Goal: Task Accomplishment & Management: Manage account settings

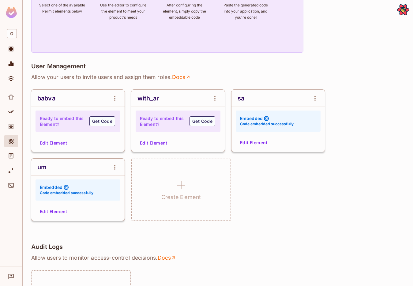
scroll to position [75, 0]
click at [60, 146] on button "Edit Element" at bounding box center [53, 143] width 32 height 10
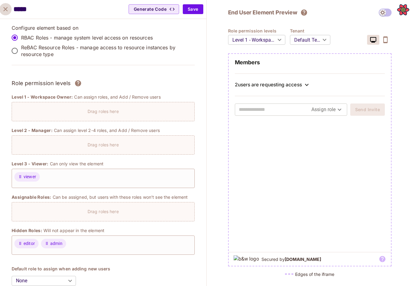
click at [4, 11] on icon "close" at bounding box center [5, 9] width 7 height 7
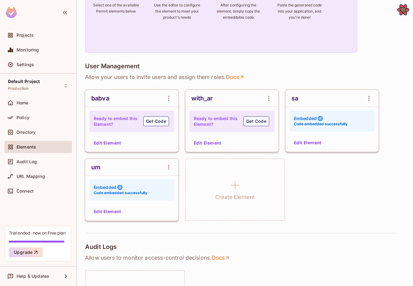
click at [219, 139] on button "Edit Element" at bounding box center [208, 143] width 32 height 10
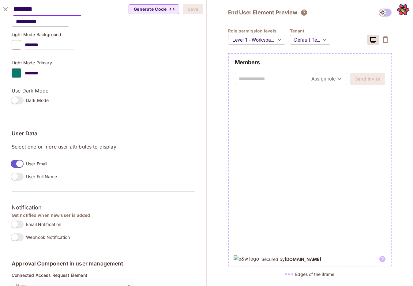
scroll to position [398, 0]
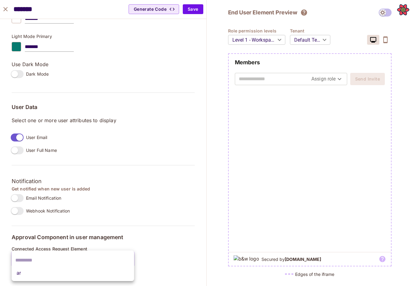
click at [89, 263] on body "Projects Monitoring Settings Default Project Production Home Policy Directory E…" at bounding box center [206, 143] width 413 height 286
click at [89, 263] on input "text" at bounding box center [72, 261] width 115 height 10
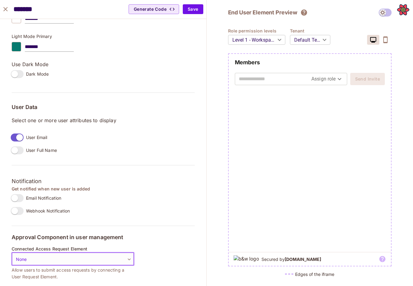
click at [5, 10] on icon "close" at bounding box center [5, 9] width 4 height 4
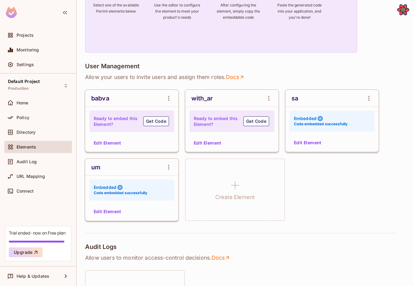
scroll to position [408, 0]
click at [45, 131] on div "Directory" at bounding box center [43, 132] width 53 height 5
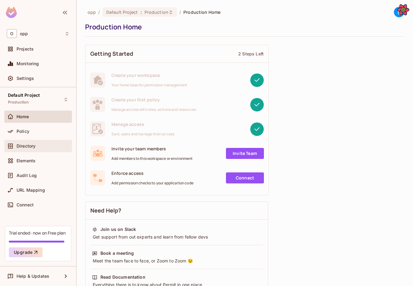
click at [36, 145] on span "Directory" at bounding box center [26, 146] width 19 height 5
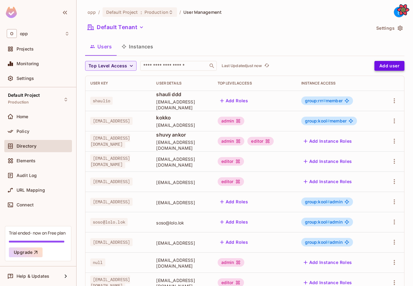
click at [390, 67] on button "Add user" at bounding box center [390, 66] width 30 height 10
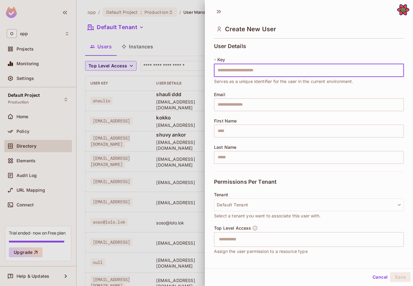
click at [385, 66] on input "text" at bounding box center [309, 70] width 190 height 13
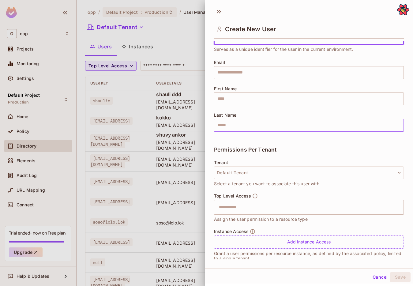
scroll to position [40, 0]
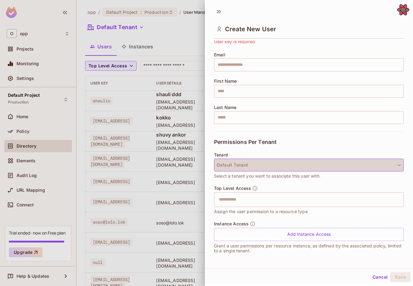
click at [312, 163] on button "Default Tenant" at bounding box center [309, 165] width 190 height 13
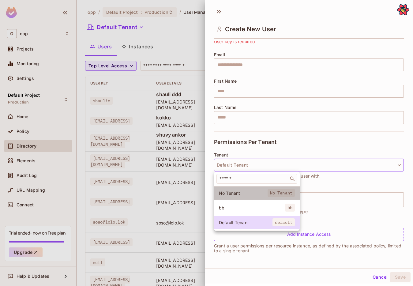
click at [251, 189] on li "No Tenant No Tenant" at bounding box center [257, 193] width 86 height 13
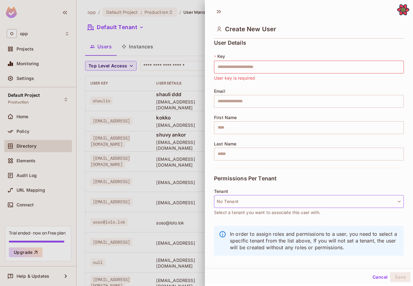
click at [263, 197] on button "No Tenant" at bounding box center [309, 201] width 190 height 13
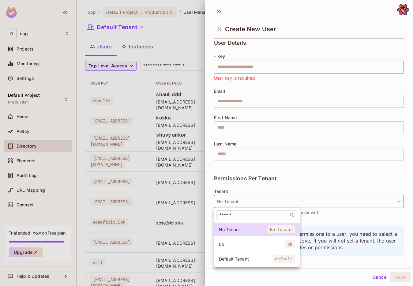
click at [293, 199] on div at bounding box center [206, 143] width 413 height 286
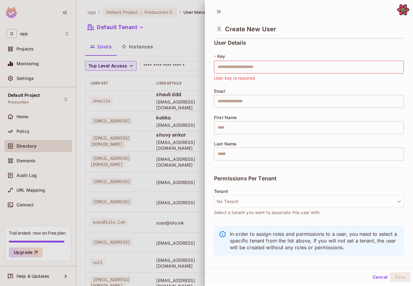
click at [373, 281] on button "Cancel" at bounding box center [381, 277] width 20 height 10
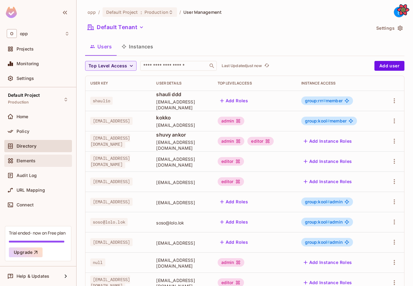
click at [41, 157] on div "Elements" at bounding box center [38, 160] width 63 height 7
